Goal: Information Seeking & Learning: Learn about a topic

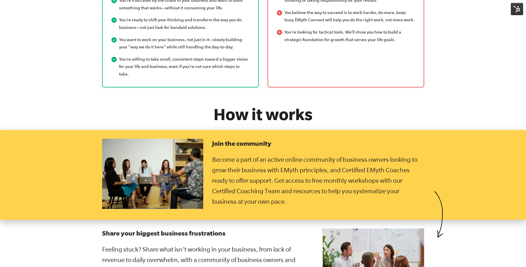
scroll to position [819, 0]
